Goal: Task Accomplishment & Management: Manage account settings

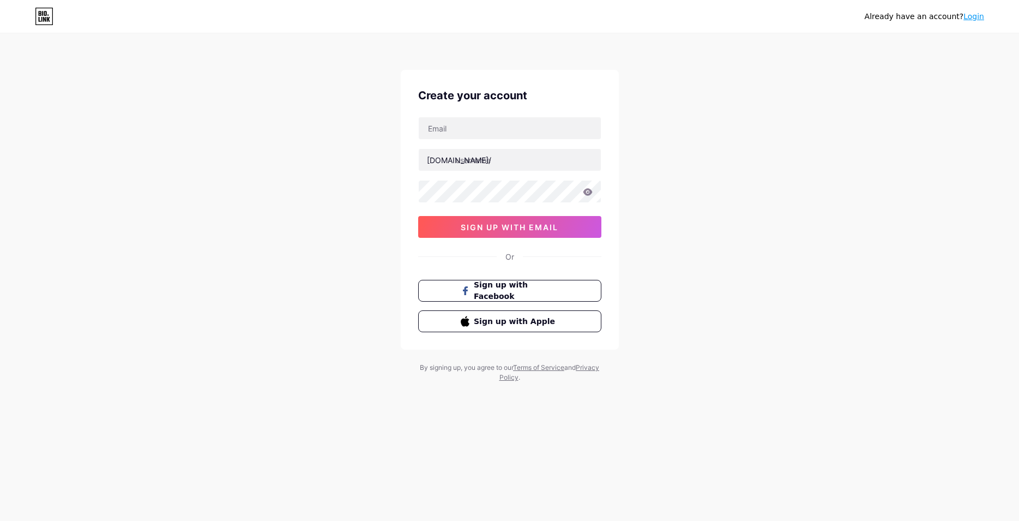
type input "[EMAIL_ADDRESS][DOMAIN_NAME]"
drag, startPoint x: 526, startPoint y: 164, endPoint x: 455, endPoint y: 165, distance: 71.4
click at [455, 165] on input "sint qui quia error" at bounding box center [510, 160] width 182 height 22
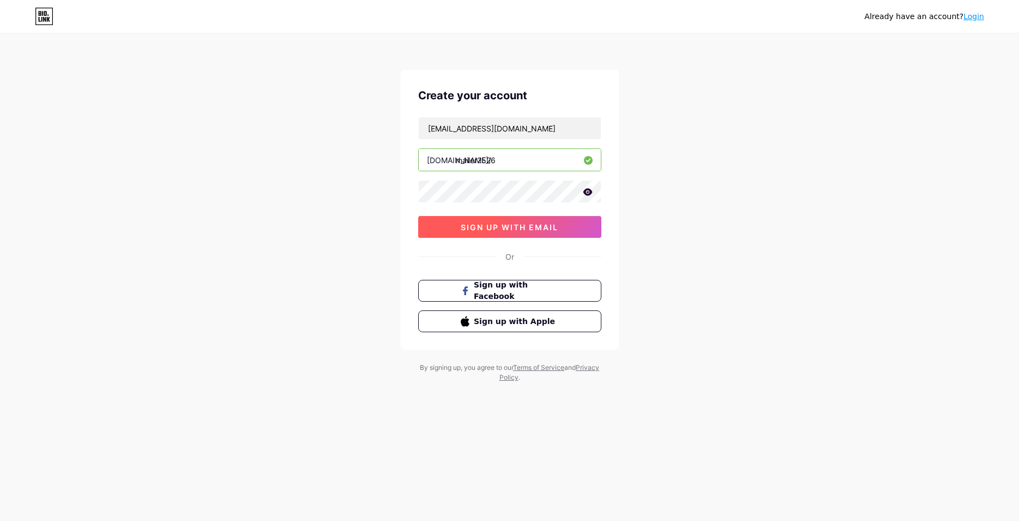
type input "mailer2526"
click at [495, 228] on span "sign up with email" at bounding box center [510, 226] width 98 height 9
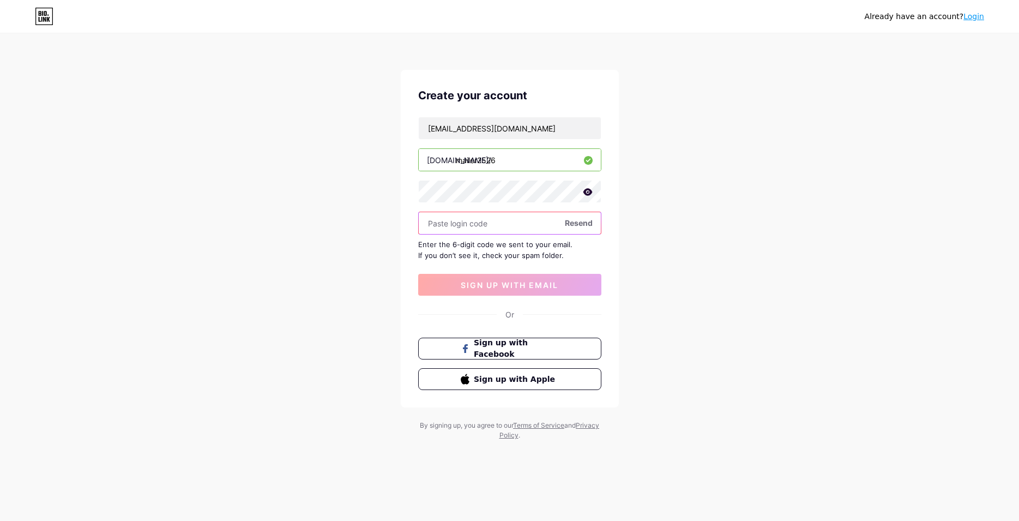
click at [519, 224] on input "text" at bounding box center [510, 223] width 182 height 22
paste input "982801"
type input "982801"
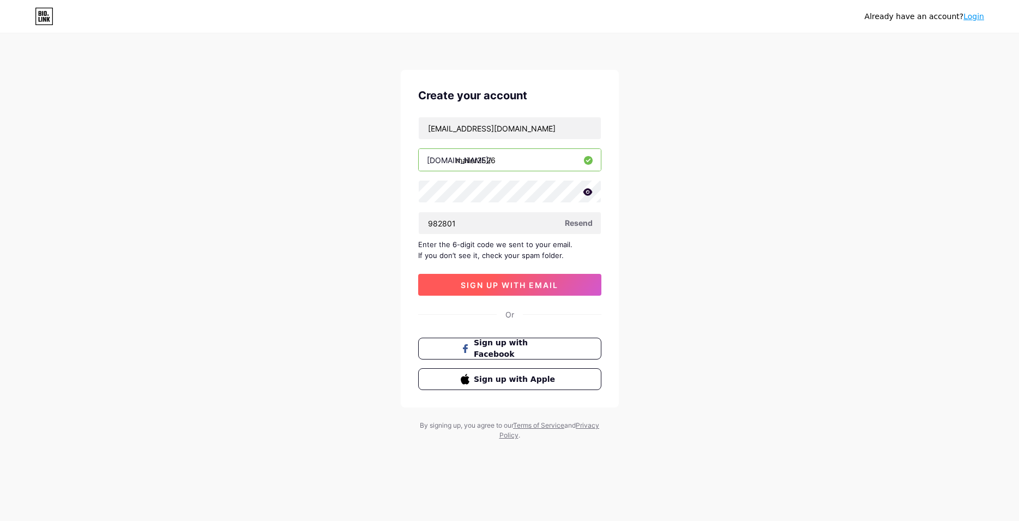
click at [526, 288] on span "sign up with email" at bounding box center [510, 284] width 98 height 9
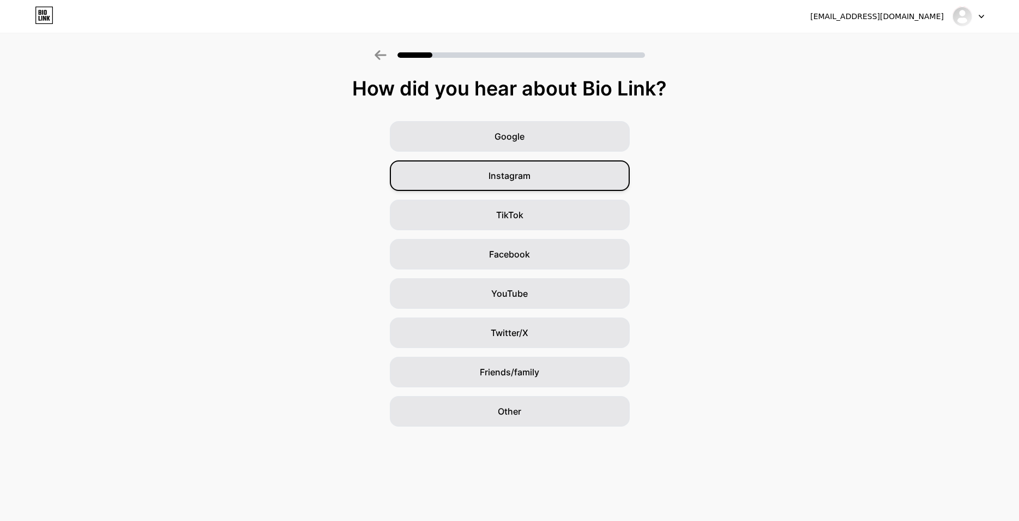
click at [523, 188] on div "Instagram" at bounding box center [510, 175] width 240 height 31
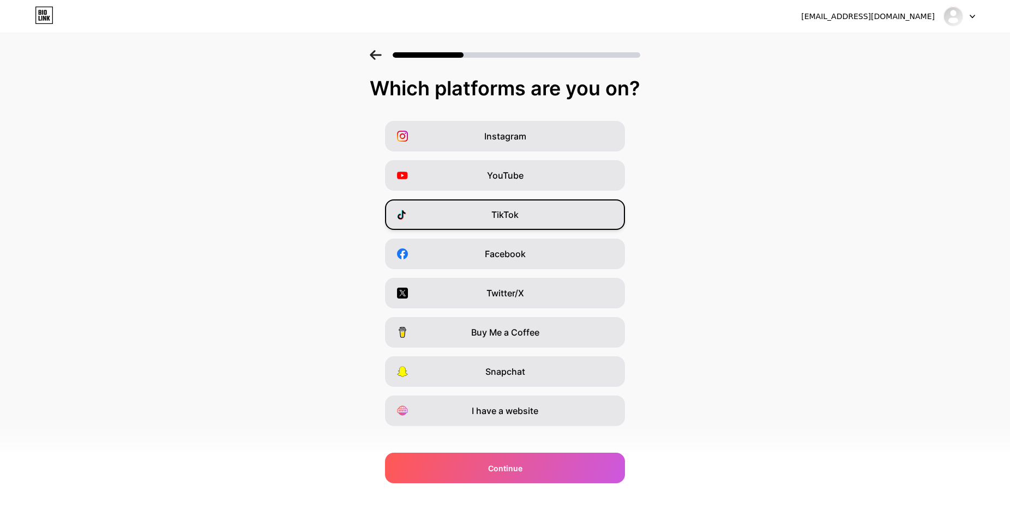
click at [530, 212] on div "TikTok" at bounding box center [505, 215] width 240 height 31
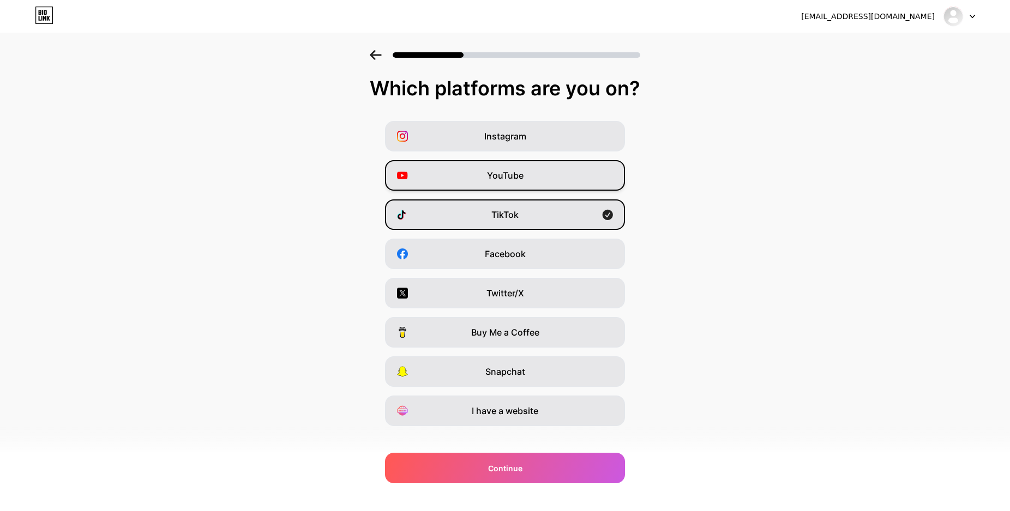
click at [532, 170] on div "YouTube" at bounding box center [505, 175] width 240 height 31
click at [534, 139] on div "Instagram" at bounding box center [505, 136] width 240 height 31
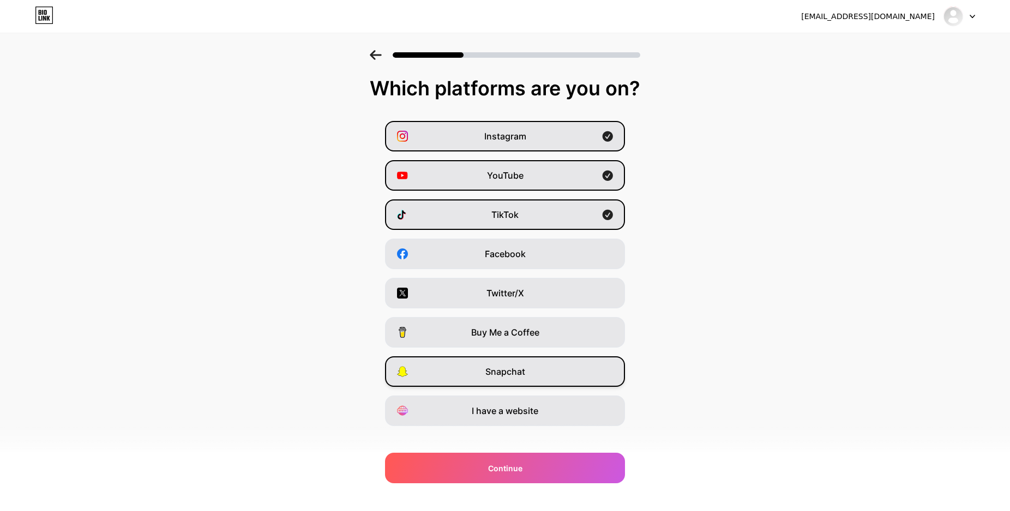
click at [539, 378] on div "Snapchat" at bounding box center [505, 372] width 240 height 31
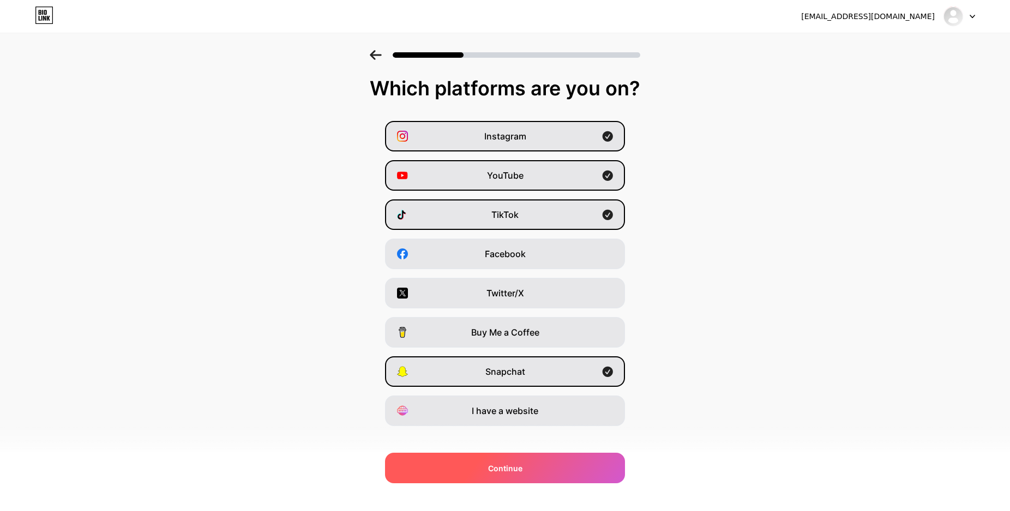
click at [542, 466] on div "Continue" at bounding box center [505, 468] width 240 height 31
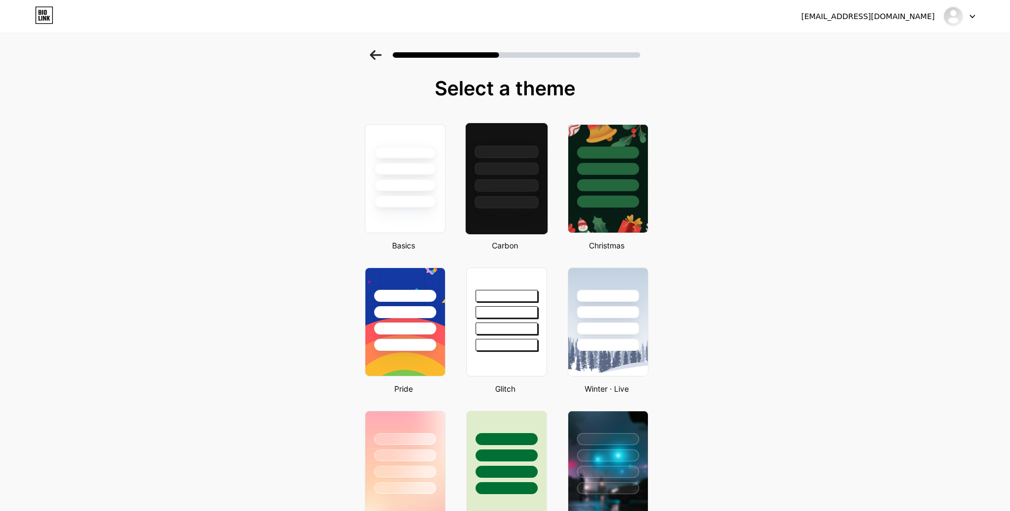
click at [511, 183] on div at bounding box center [506, 185] width 64 height 13
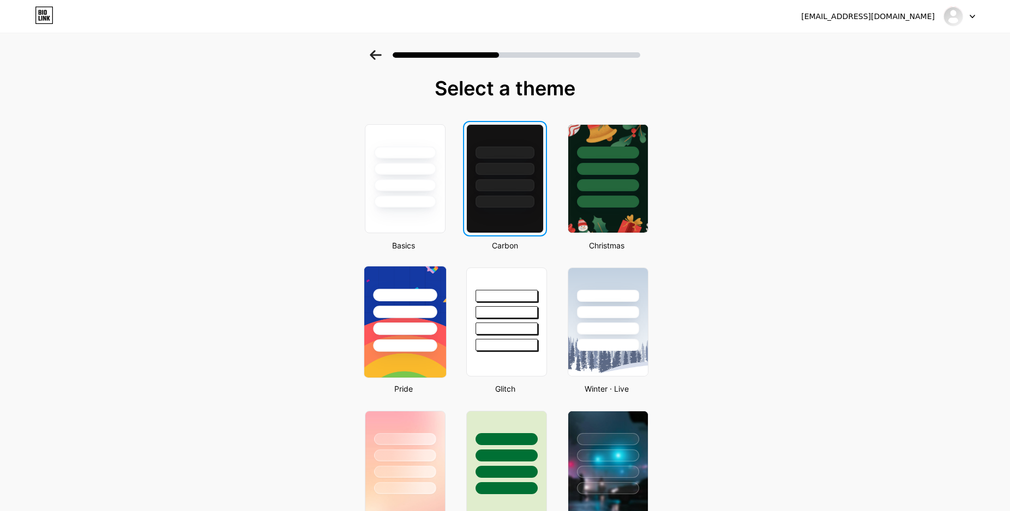
click at [424, 337] on div at bounding box center [405, 310] width 82 height 86
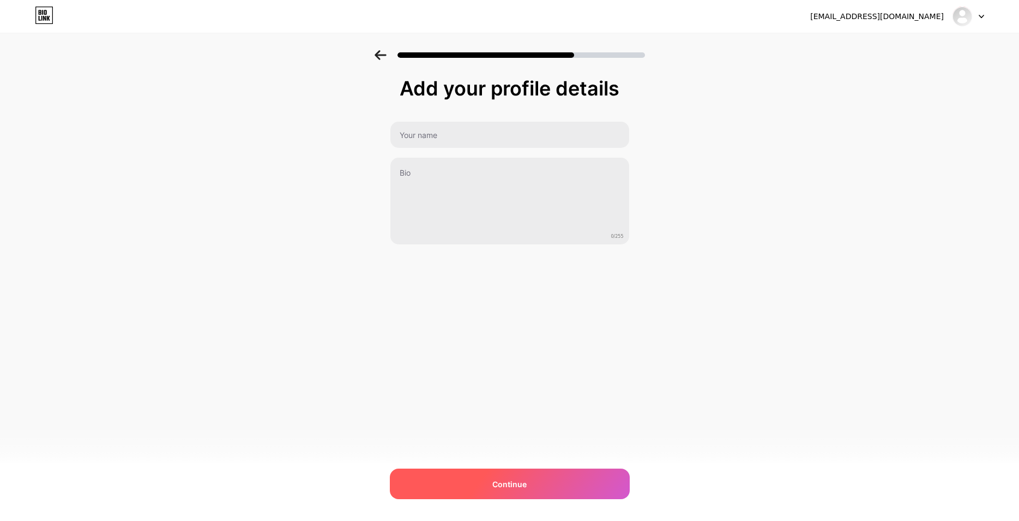
click at [535, 484] on div "Continue" at bounding box center [510, 483] width 240 height 31
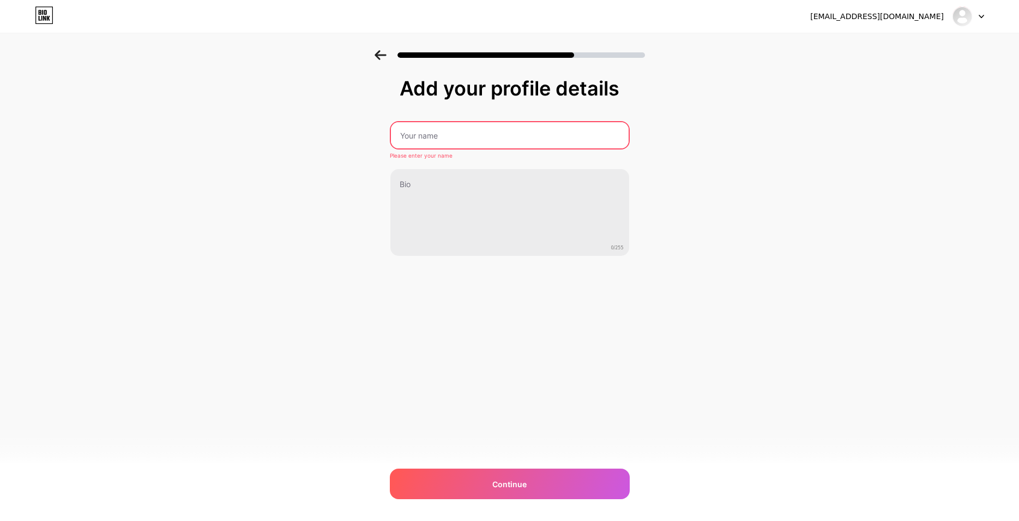
click at [482, 143] on input "text" at bounding box center [510, 135] width 238 height 26
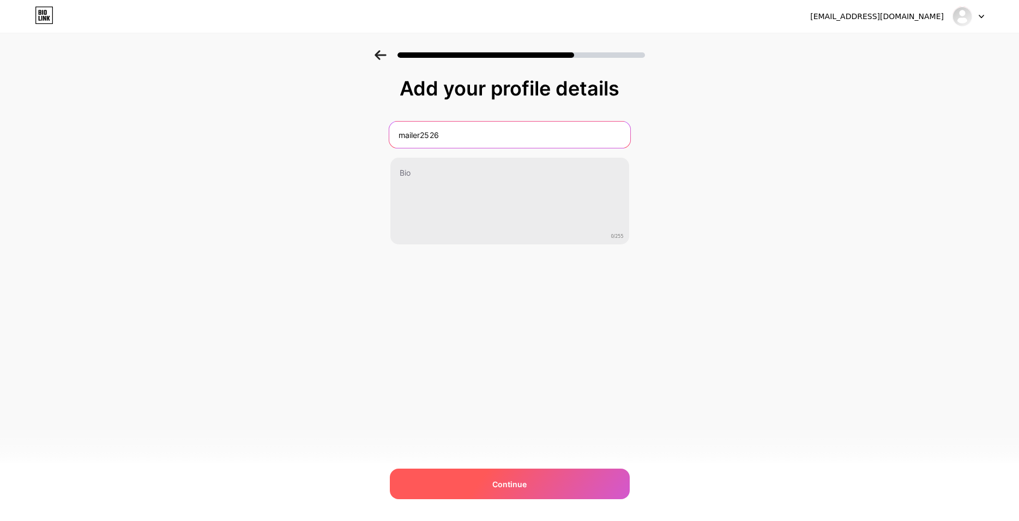
type input "mailer2526"
click at [509, 477] on div "Continue" at bounding box center [510, 483] width 240 height 31
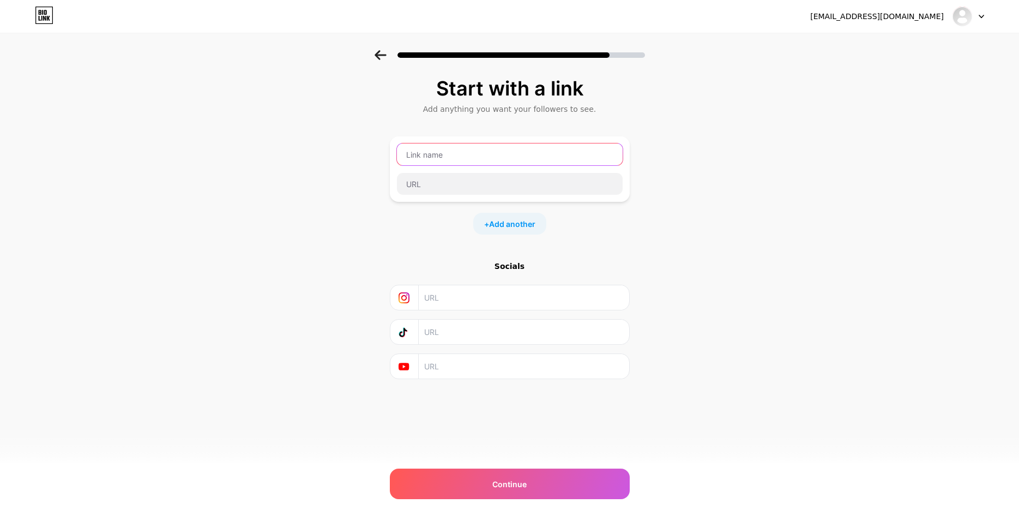
click at [524, 158] on input "text" at bounding box center [510, 154] width 226 height 22
click at [968, 16] on img at bounding box center [962, 16] width 17 height 17
click at [920, 52] on li "Logout" at bounding box center [915, 44] width 135 height 29
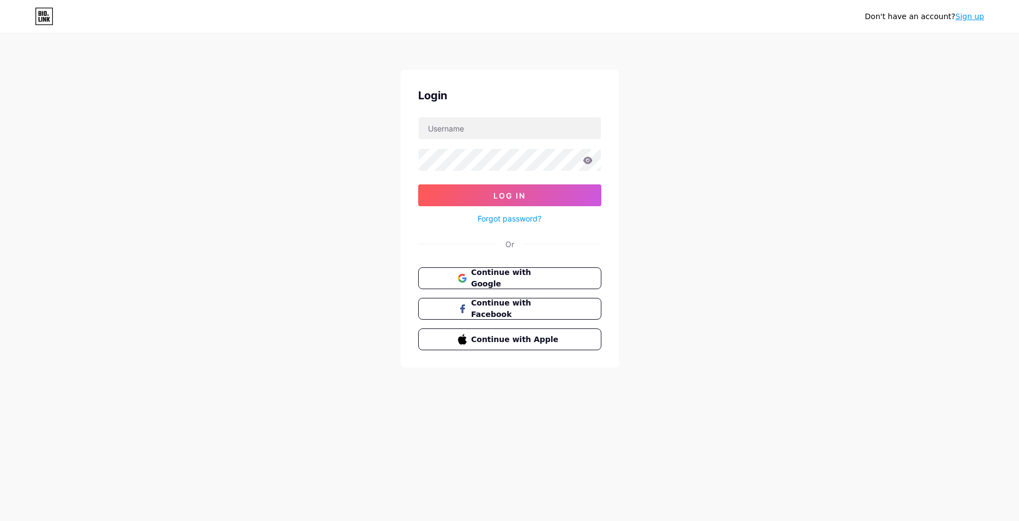
click at [492, 216] on link "Forgot password?" at bounding box center [510, 218] width 64 height 11
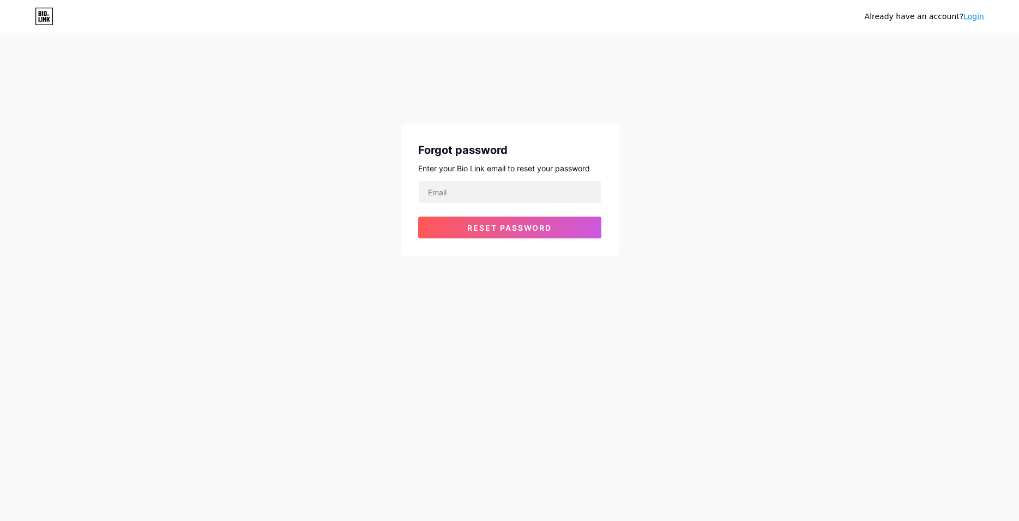
type input "[EMAIL_ADDRESS][DOMAIN_NAME]"
click at [567, 222] on button "Reset password" at bounding box center [509, 227] width 183 height 22
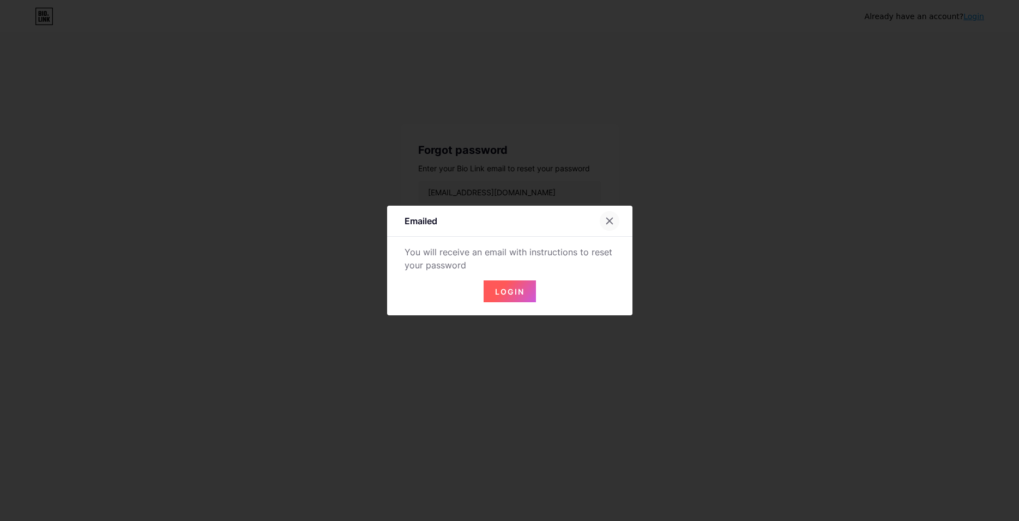
click at [608, 223] on icon at bounding box center [609, 220] width 9 height 9
